Goal: Information Seeking & Learning: Learn about a topic

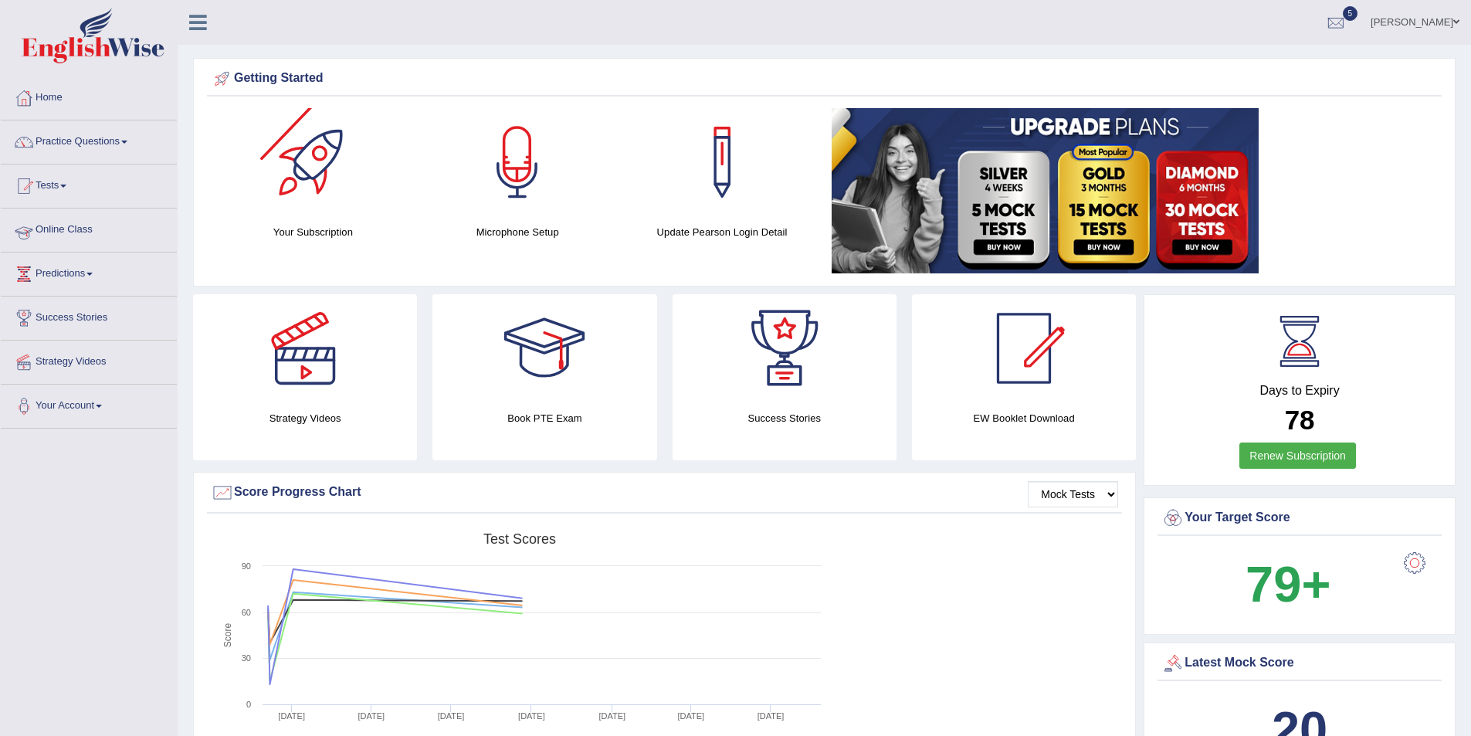
click at [91, 154] on link "Practice Questions" at bounding box center [89, 139] width 176 height 39
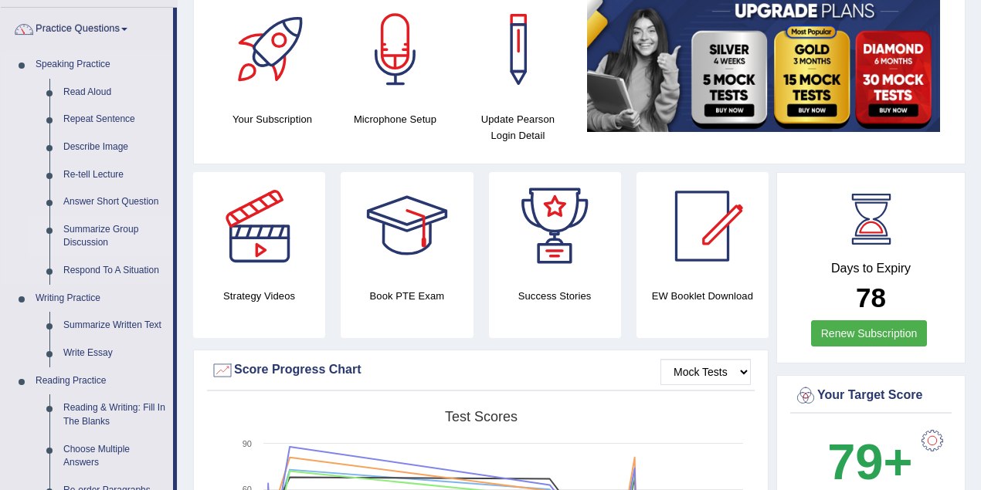
scroll to position [103, 0]
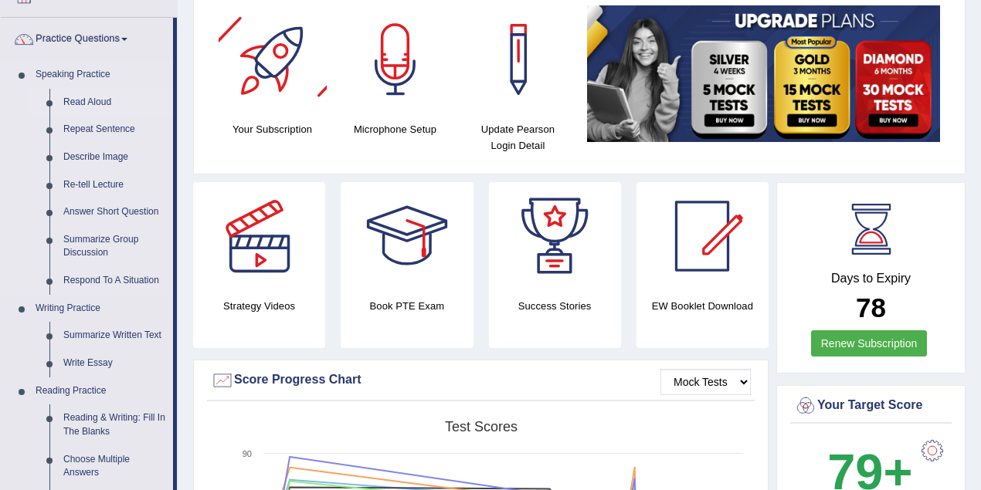
click at [73, 103] on link "Read Aloud" at bounding box center [114, 103] width 117 height 28
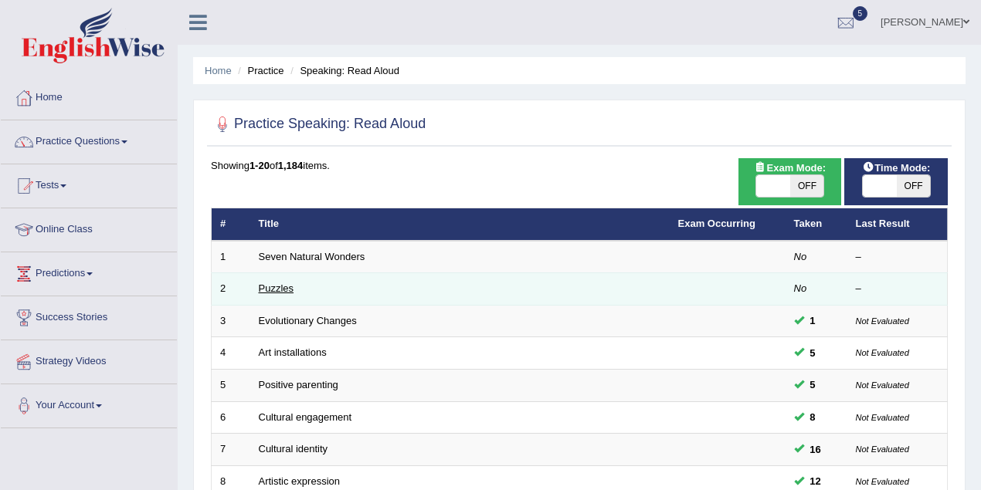
click at [276, 290] on link "Puzzles" at bounding box center [277, 289] width 36 height 12
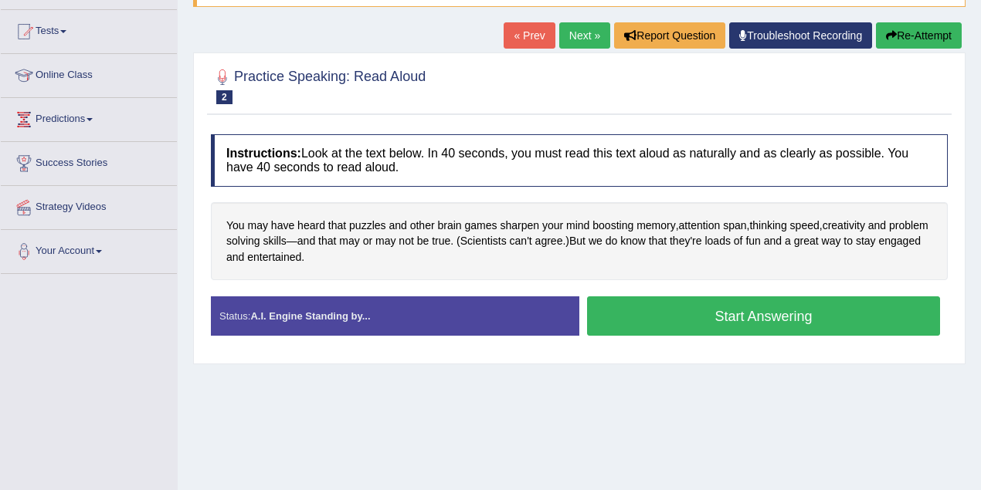
click at [754, 315] on button "Start Answering" at bounding box center [763, 316] width 353 height 39
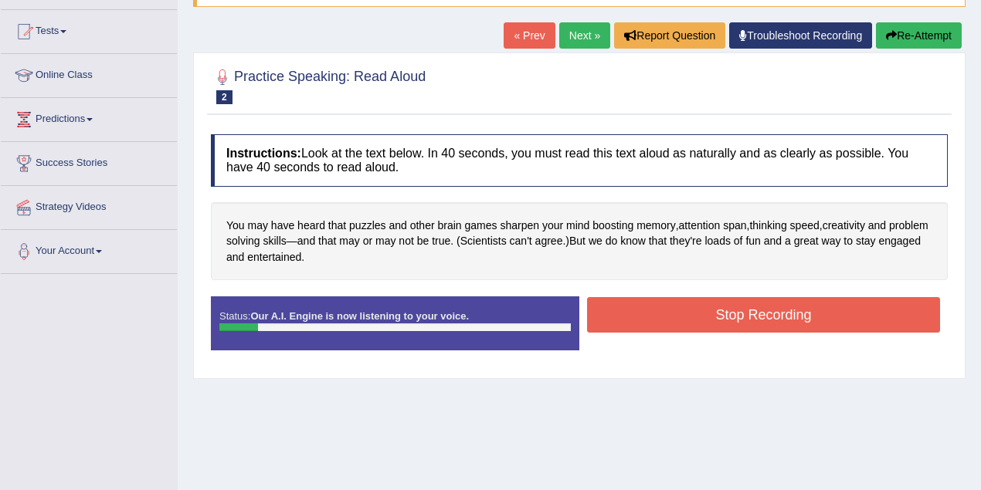
click at [645, 310] on button "Stop Recording" at bounding box center [763, 315] width 353 height 36
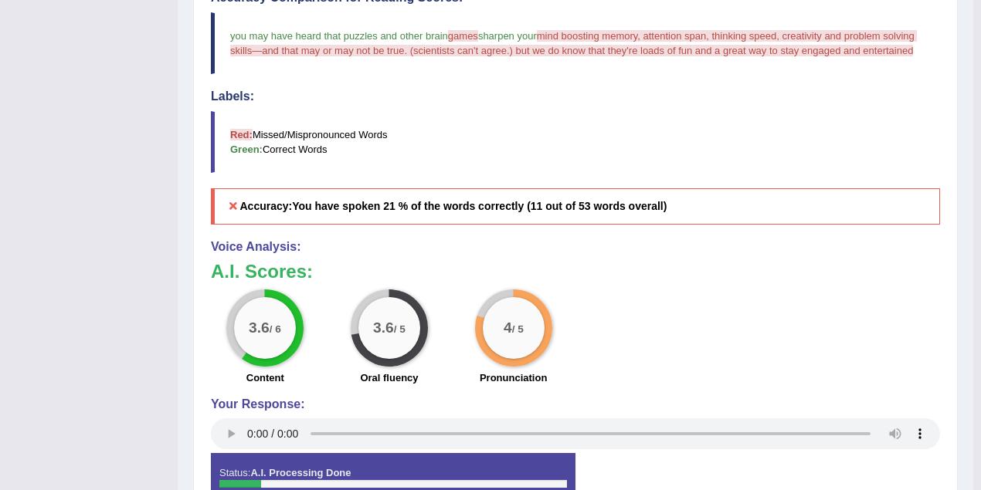
scroll to position [514, 0]
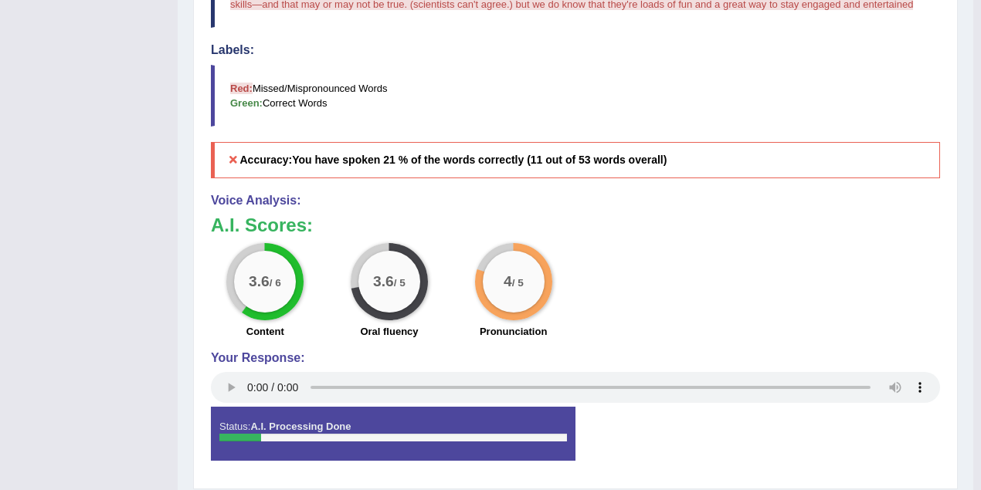
click at [394, 280] on small "/ 5" at bounding box center [400, 284] width 12 height 12
click at [530, 289] on div "4 / 5" at bounding box center [514, 282] width 62 height 62
click at [260, 292] on div "3.6 / 6" at bounding box center [265, 282] width 62 height 62
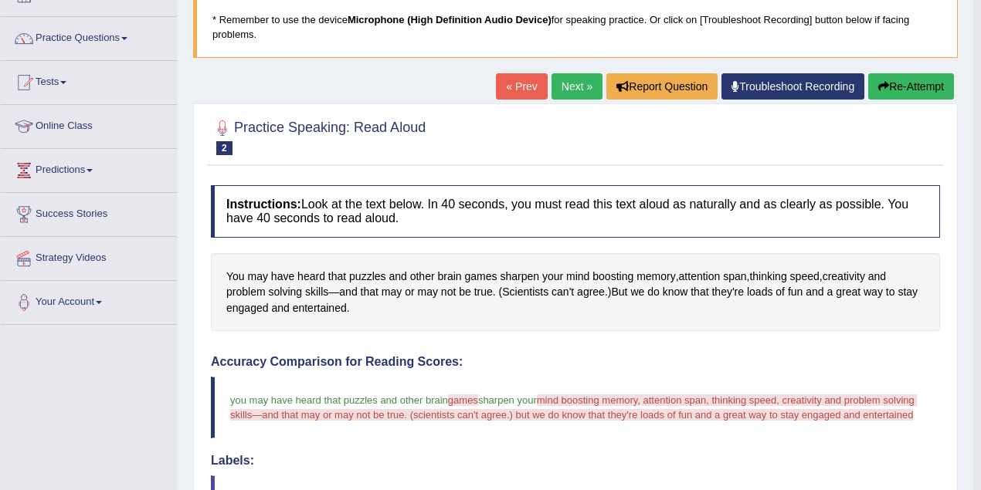
scroll to position [0, 0]
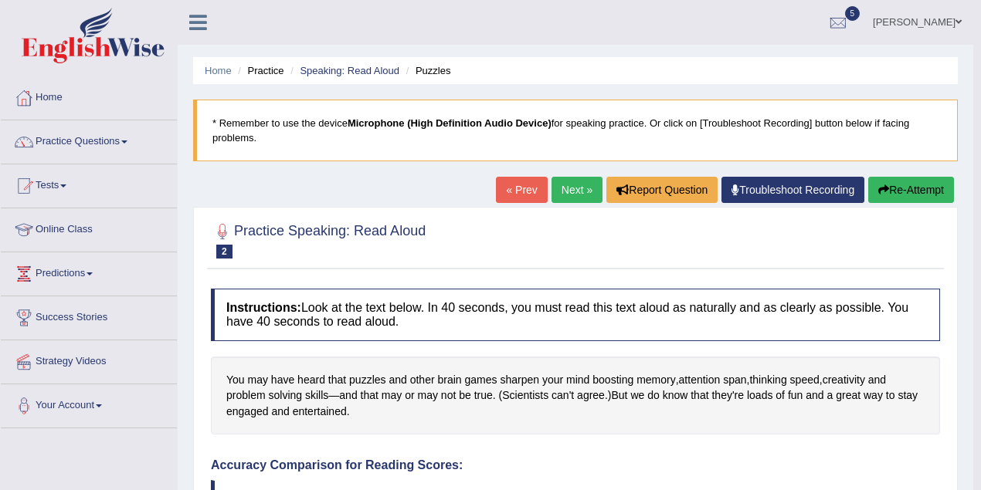
click at [905, 185] on button "Re-Attempt" at bounding box center [911, 190] width 86 height 26
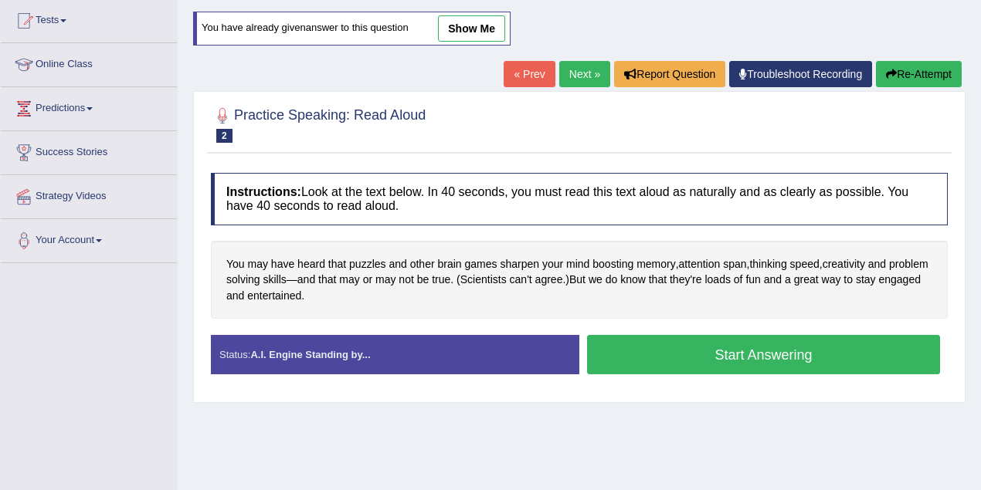
scroll to position [205, 0]
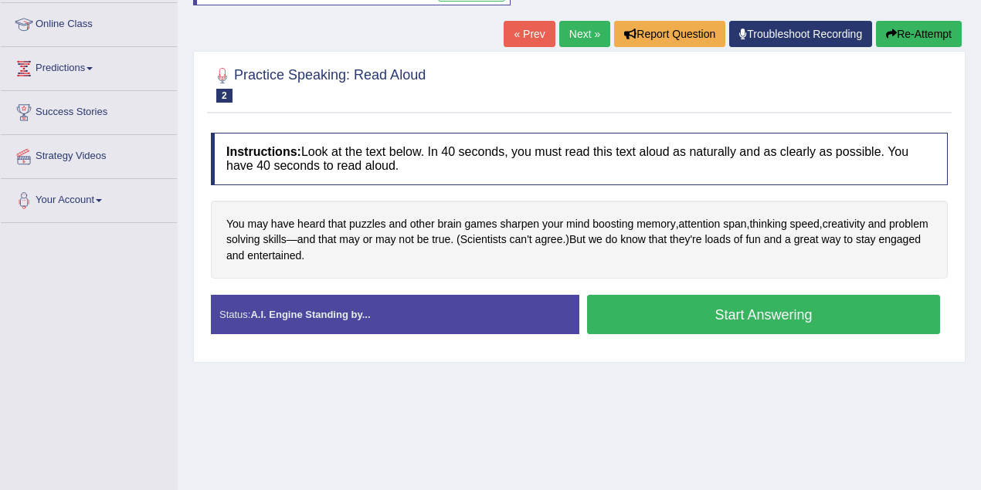
click at [766, 300] on button "Start Answering" at bounding box center [763, 314] width 353 height 39
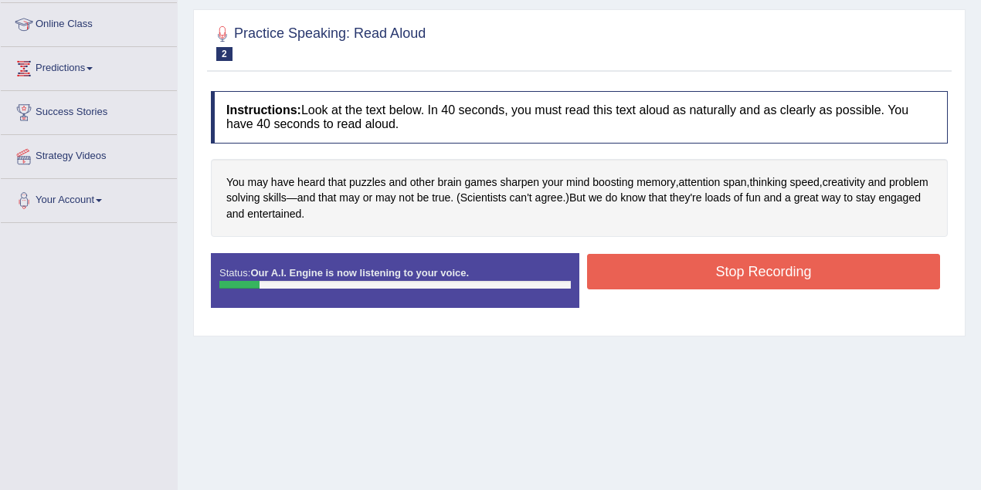
click at [691, 272] on button "Stop Recording" at bounding box center [763, 272] width 353 height 36
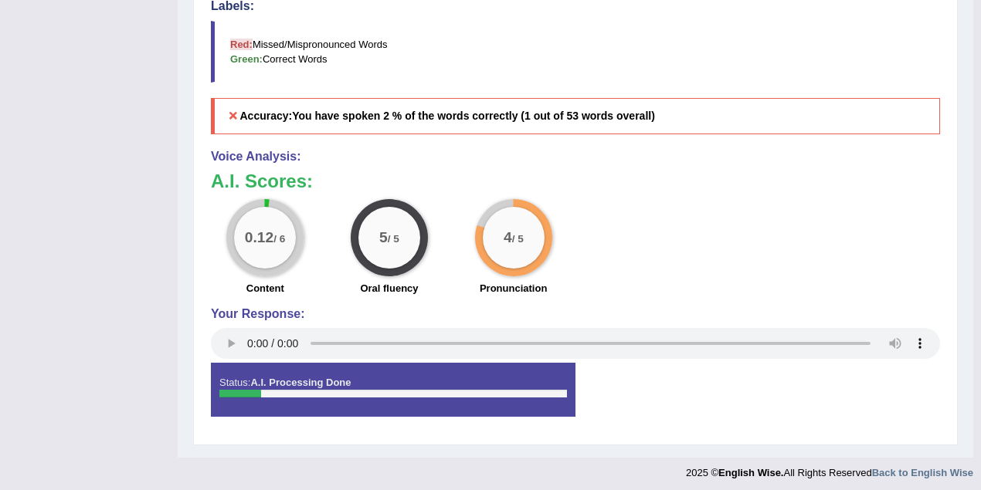
scroll to position [567, 0]
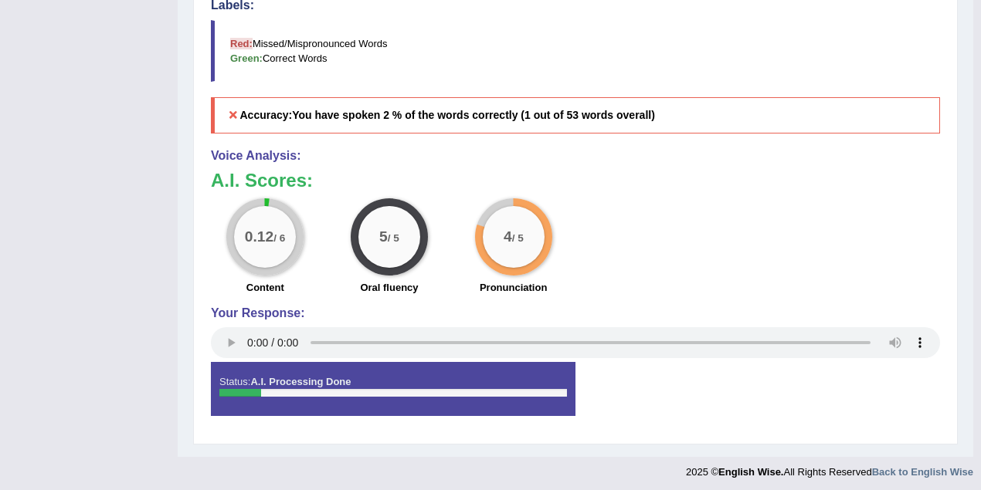
click at [391, 247] on div "5 / 5" at bounding box center [389, 237] width 62 height 62
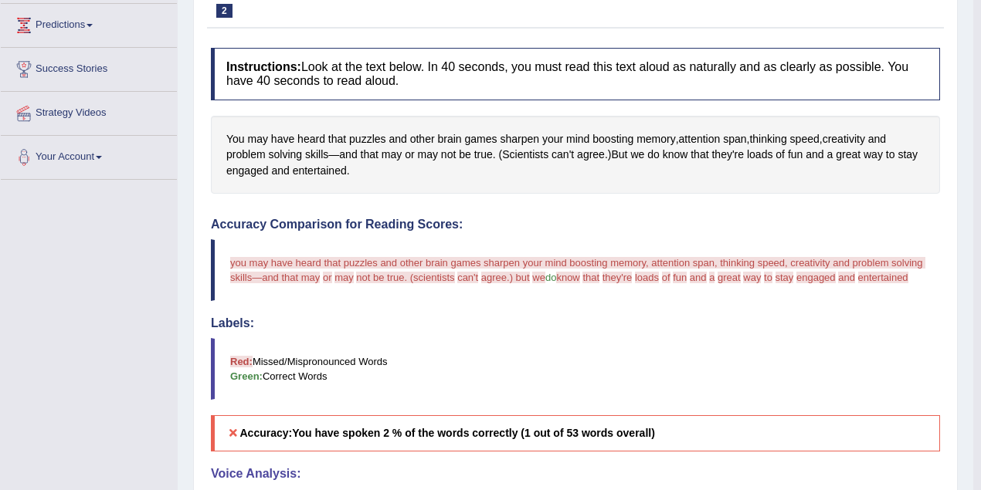
scroll to position [103, 0]
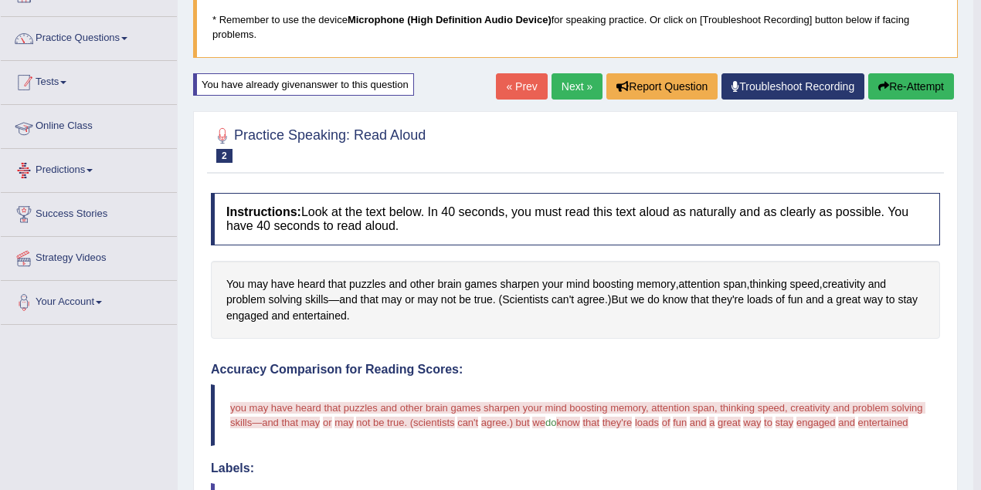
click at [134, 57] on li "Practice Questions Speaking Practice Read Aloud Repeat Sentence Describe Image …" at bounding box center [89, 39] width 176 height 44
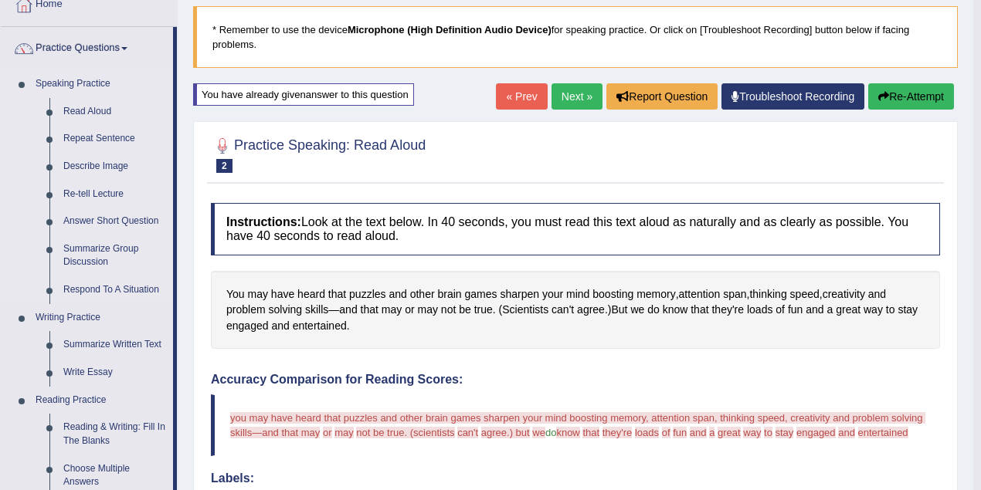
scroll to position [0, 0]
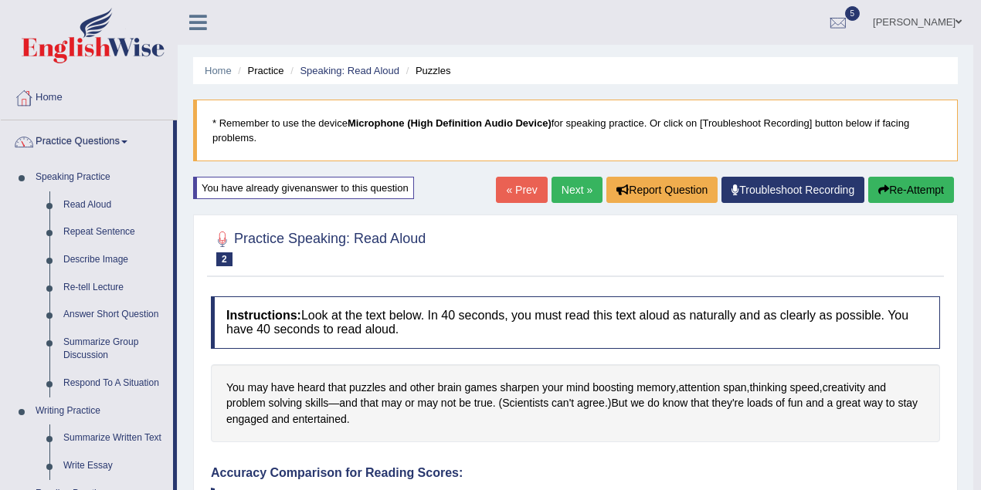
click at [138, 133] on link "Practice Questions" at bounding box center [87, 139] width 172 height 39
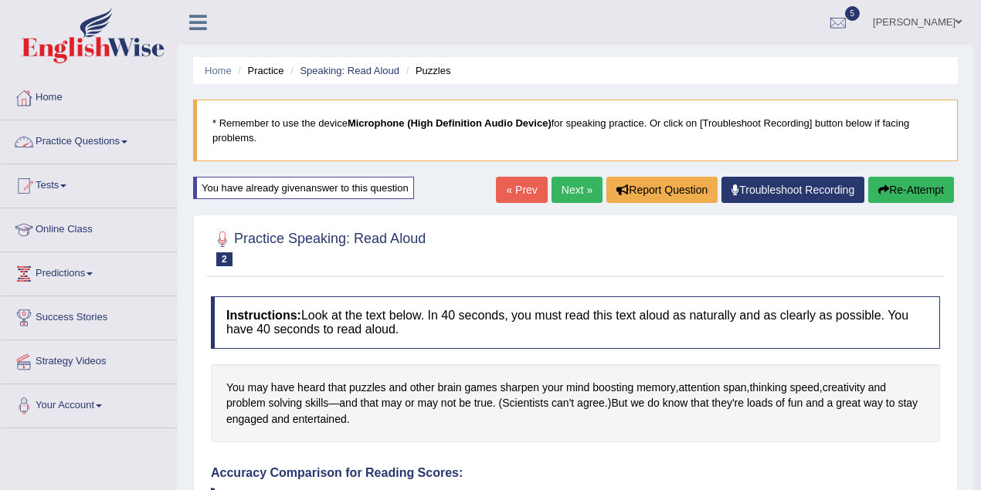
click at [138, 133] on link "Practice Questions" at bounding box center [89, 139] width 176 height 39
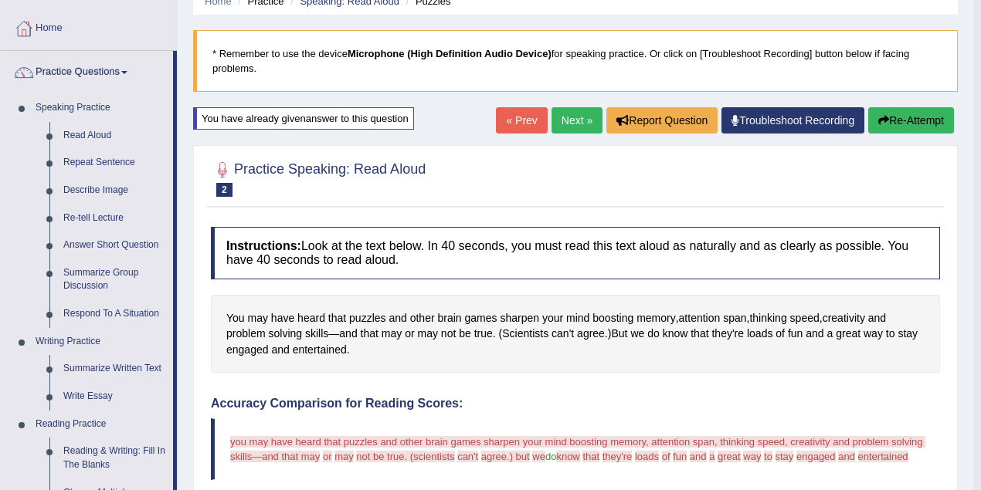
scroll to position [51, 0]
